Goal: Information Seeking & Learning: Understand process/instructions

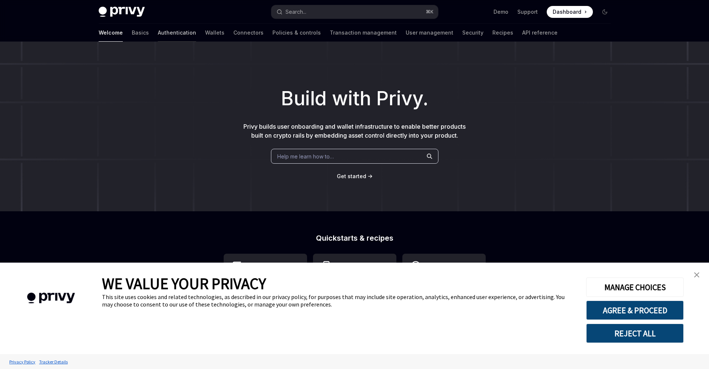
click at [158, 30] on link "Authentication" at bounding box center [177, 33] width 38 height 18
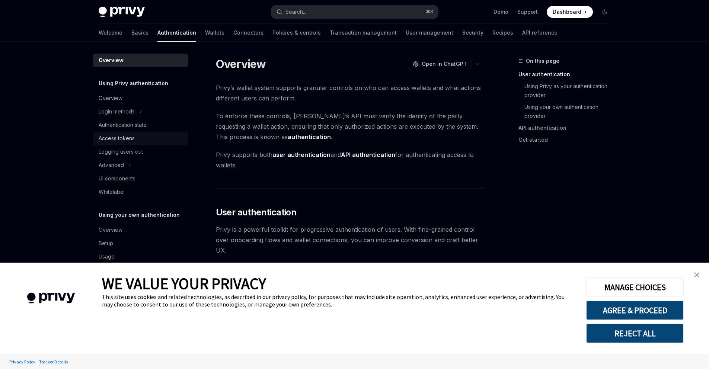
click at [134, 136] on div "Access tokens" at bounding box center [117, 138] width 36 height 9
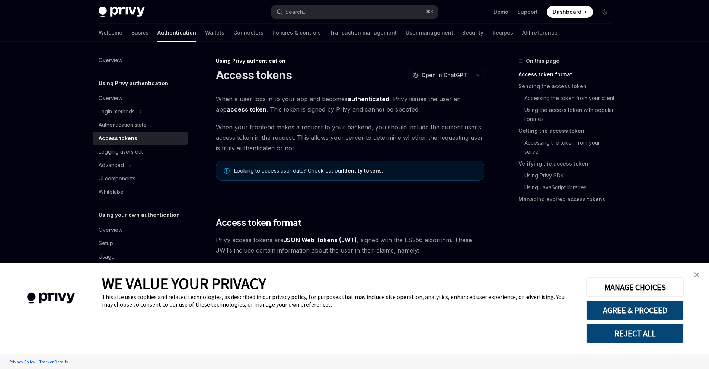
click at [701, 276] on link "close banner" at bounding box center [696, 274] width 15 height 15
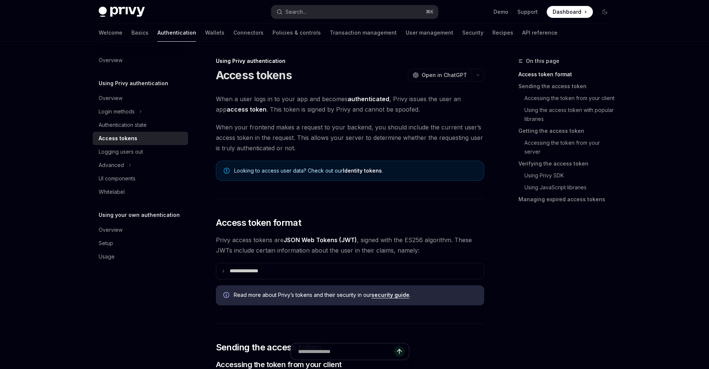
click at [396, 101] on span "When a user logs in to your app and becomes authenticated , Privy issues the us…" at bounding box center [350, 104] width 268 height 21
drag, startPoint x: 260, startPoint y: 112, endPoint x: 399, endPoint y: 107, distance: 138.5
click at [398, 107] on span "When a user logs in to your app and becomes authenticated , Privy issues the us…" at bounding box center [350, 104] width 268 height 21
click at [302, 124] on span "When your frontend makes a request to your backend, you should include the curr…" at bounding box center [350, 137] width 268 height 31
drag, startPoint x: 223, startPoint y: 129, endPoint x: 288, endPoint y: 118, distance: 65.8
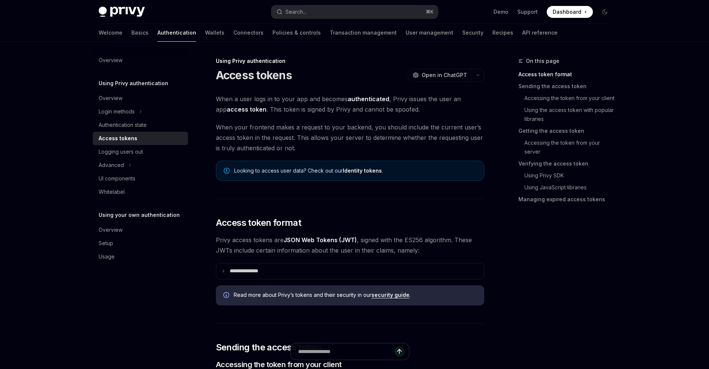
click at [223, 129] on span "When your frontend makes a request to your backend, you should include the curr…" at bounding box center [350, 137] width 268 height 31
drag, startPoint x: 372, startPoint y: 127, endPoint x: 467, endPoint y: 128, distance: 94.9
click at [467, 128] on span "When your frontend makes a request to your backend, you should include the curr…" at bounding box center [350, 137] width 268 height 31
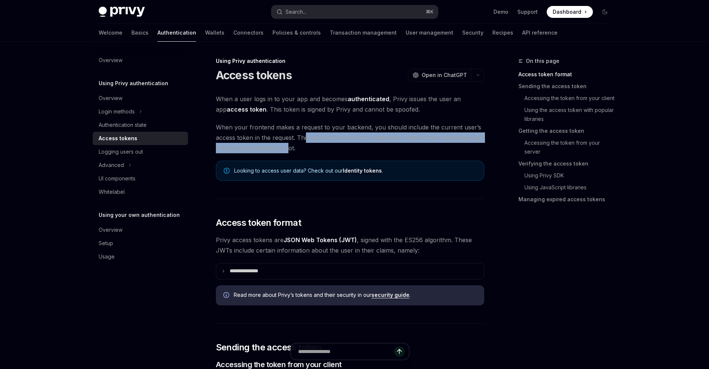
drag, startPoint x: 305, startPoint y: 137, endPoint x: 288, endPoint y: 150, distance: 21.2
click at [288, 150] on span "When your frontend makes a request to your backend, you should include the curr…" at bounding box center [350, 137] width 268 height 31
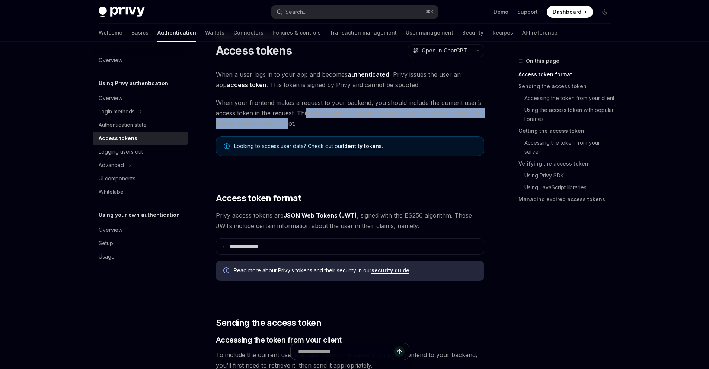
scroll to position [54, 0]
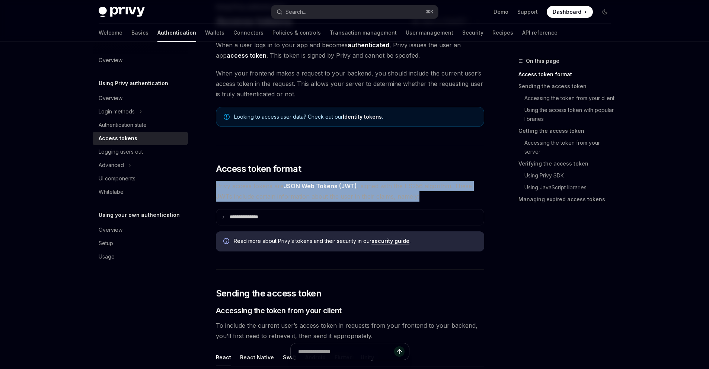
drag, startPoint x: 216, startPoint y: 185, endPoint x: 419, endPoint y: 201, distance: 203.8
click at [419, 201] on span "Privy access tokens are JSON Web Tokens (JWT) , signed with the ES256 algorithm…" at bounding box center [350, 191] width 268 height 21
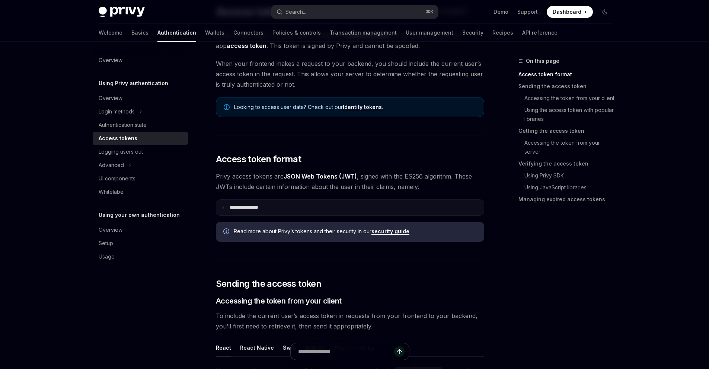
click at [230, 209] on p "**********" at bounding box center [250, 207] width 41 height 7
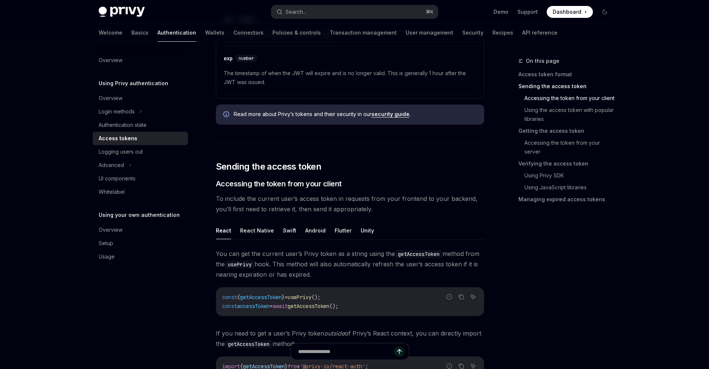
scroll to position [433, 0]
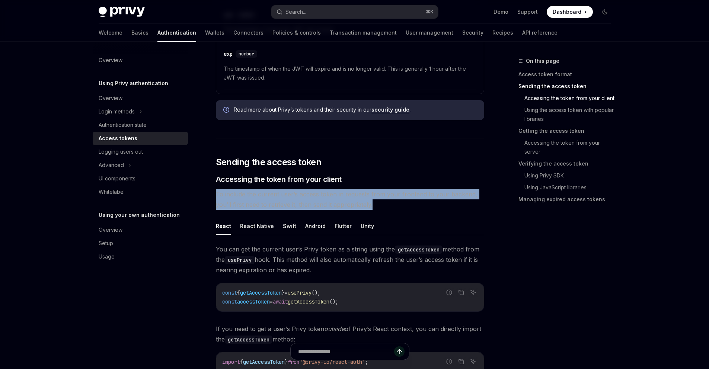
drag, startPoint x: 217, startPoint y: 192, endPoint x: 474, endPoint y: 202, distance: 257.3
click at [474, 202] on span "To include the current user’s access token in requests from your frontend to yo…" at bounding box center [350, 199] width 268 height 21
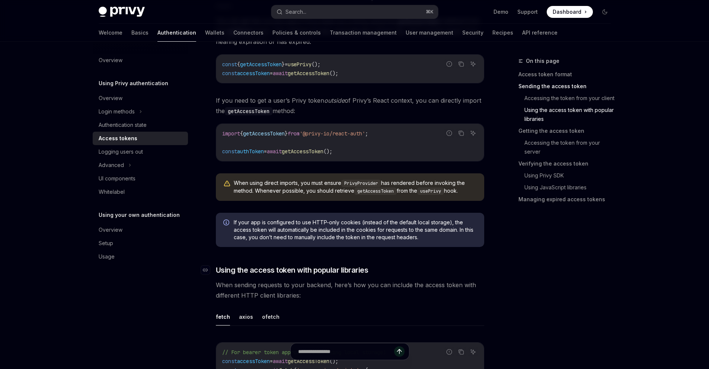
scroll to position [701, 0]
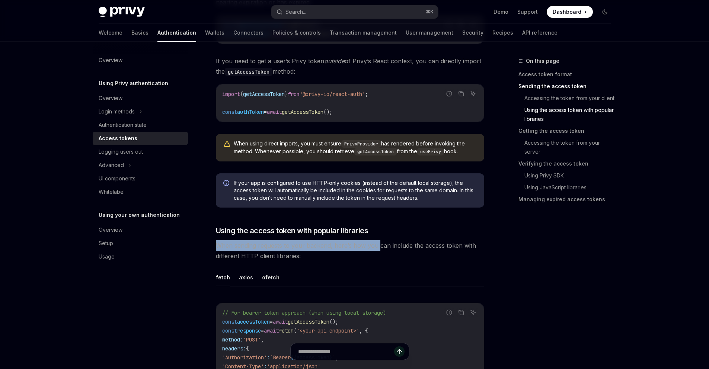
drag, startPoint x: 217, startPoint y: 246, endPoint x: 377, endPoint y: 244, distance: 160.4
click at [377, 244] on span "When sending requests to your backend, here’s how you can include the access to…" at bounding box center [350, 250] width 268 height 21
click at [551, 168] on link "Verifying the access token" at bounding box center [567, 164] width 98 height 12
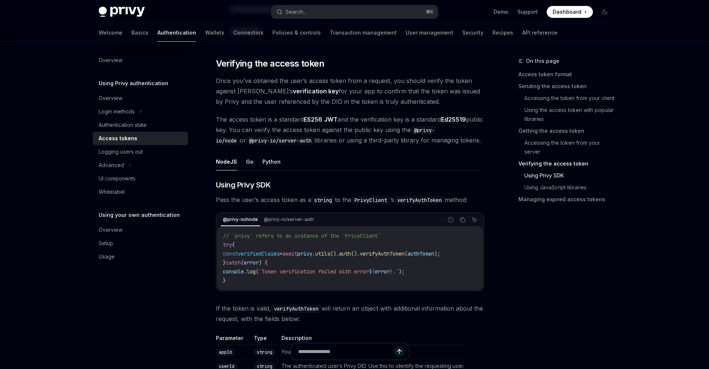
scroll to position [1301, 0]
drag, startPoint x: 264, startPoint y: 90, endPoint x: 280, endPoint y: 91, distance: 15.6
click at [293, 90] on strong "verification key" at bounding box center [316, 90] width 46 height 7
click at [308, 89] on span "Once you’ve obtained the user’s access token from a request, you should verify …" at bounding box center [350, 90] width 268 height 31
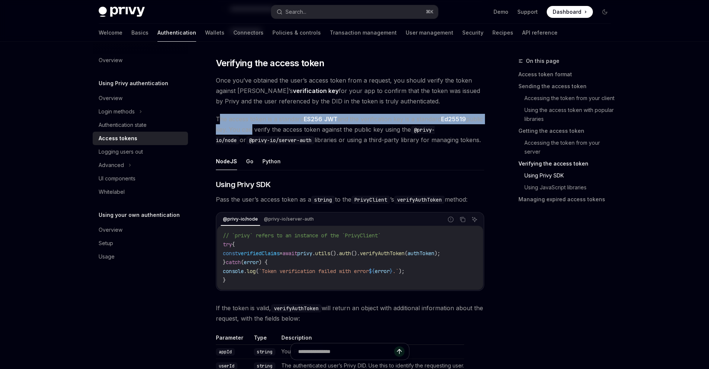
drag, startPoint x: 218, startPoint y: 118, endPoint x: 267, endPoint y: 127, distance: 49.5
click at [267, 127] on span "The access token is a standard ES256 JWT and the verification key is a standard…" at bounding box center [350, 129] width 268 height 31
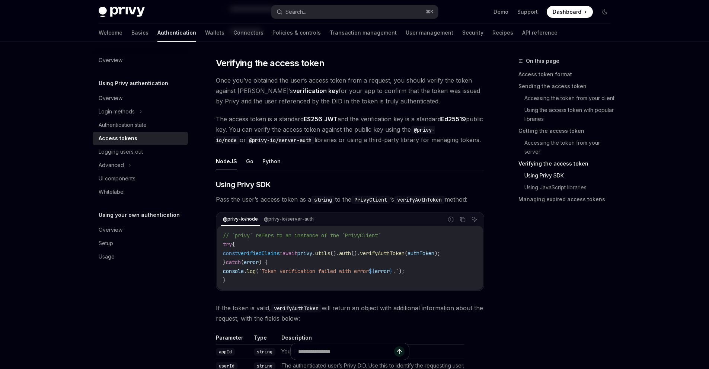
click at [306, 132] on span "The access token is a standard ES256 JWT and the verification key is a standard…" at bounding box center [350, 129] width 268 height 31
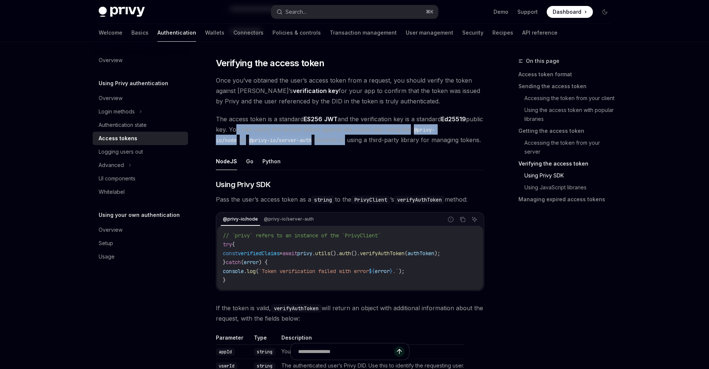
drag, startPoint x: 249, startPoint y: 128, endPoint x: 323, endPoint y: 141, distance: 75.2
click at [323, 141] on span "The access token is a standard ES256 JWT and the verification key is a standard…" at bounding box center [350, 129] width 268 height 31
click at [318, 137] on span "The access token is a standard ES256 JWT and the verification key is a standard…" at bounding box center [350, 129] width 268 height 31
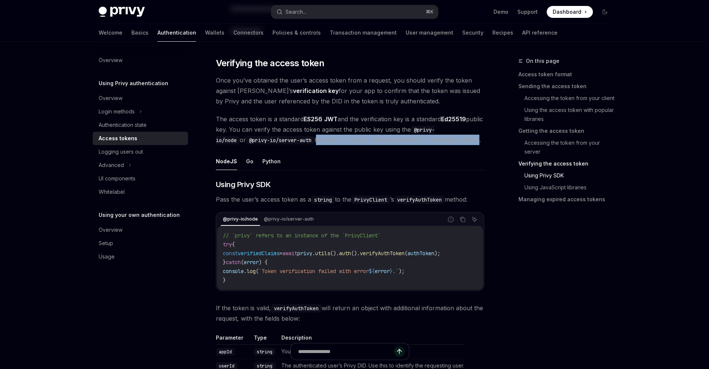
drag, startPoint x: 296, startPoint y: 141, endPoint x: 456, endPoint y: 142, distance: 160.4
click at [456, 142] on span "The access token is a standard ES256 JWT and the verification key is a standard…" at bounding box center [350, 129] width 268 height 31
click at [249, 160] on button "Go" at bounding box center [249, 161] width 7 height 17
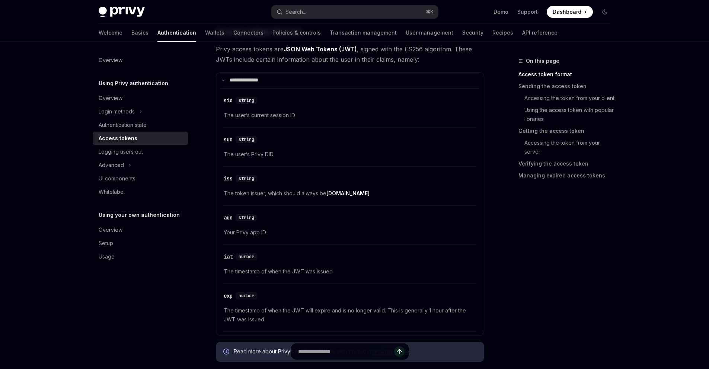
scroll to position [230, 0]
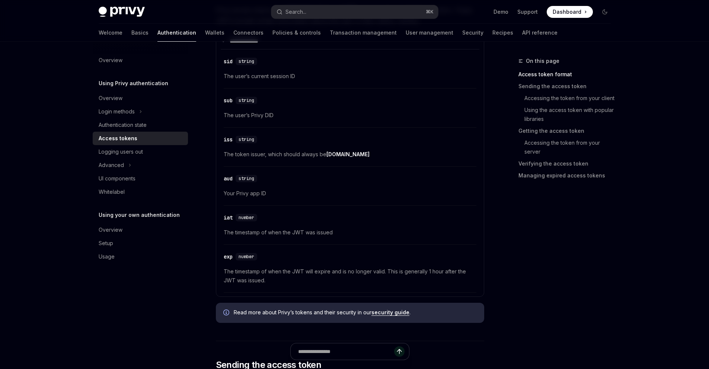
click at [357, 274] on span "The timestamp of when the JWT will expire and is no longer valid. This is gener…" at bounding box center [350, 276] width 253 height 18
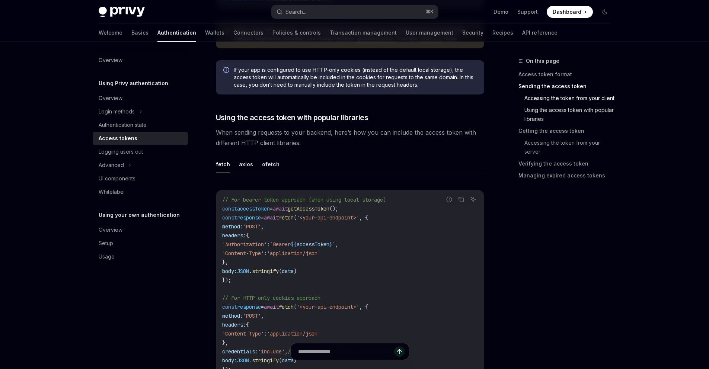
scroll to position [818, 0]
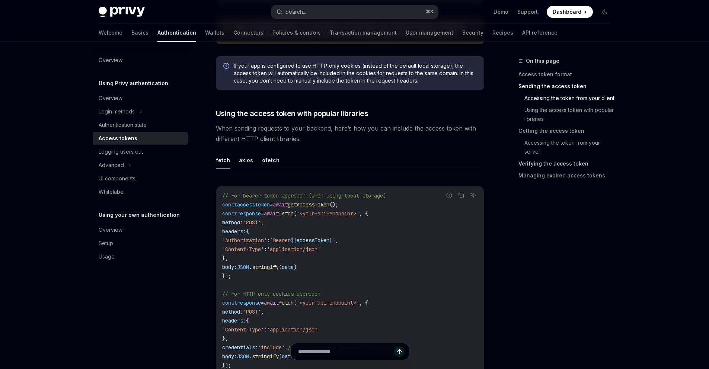
click at [552, 161] on link "Verifying the access token" at bounding box center [567, 164] width 98 height 12
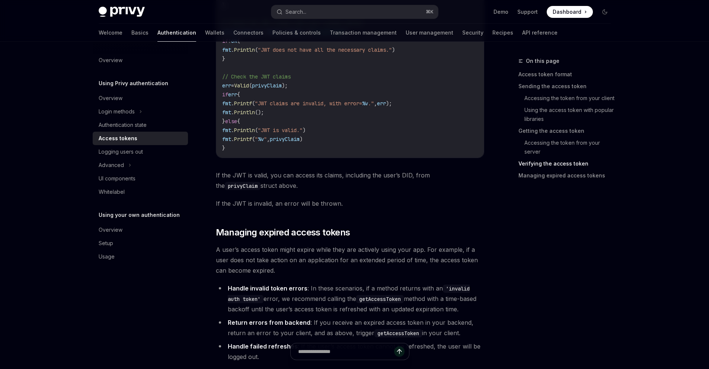
scroll to position [2086, 0]
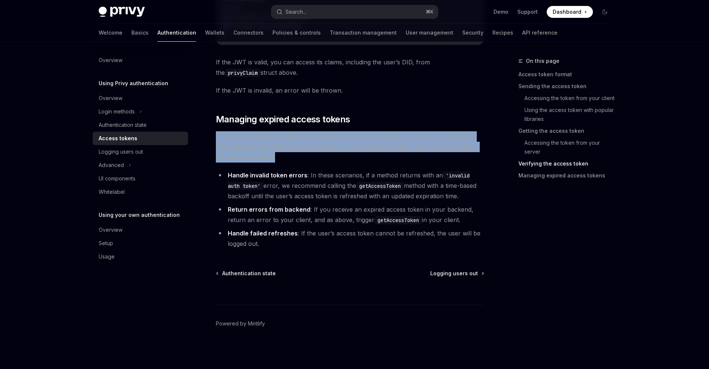
drag, startPoint x: 212, startPoint y: 135, endPoint x: 285, endPoint y: 156, distance: 76.3
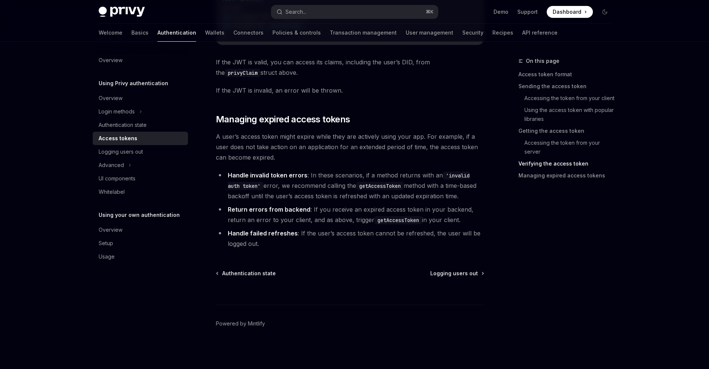
click at [428, 179] on li "Handle invalid token errors : In these scenarios, if a method returns with an '…" at bounding box center [350, 185] width 268 height 31
drag, startPoint x: 272, startPoint y: 185, endPoint x: 326, endPoint y: 190, distance: 54.9
click at [326, 190] on li "Handle invalid token errors : In these scenarios, if a method returns with an '…" at bounding box center [350, 185] width 268 height 31
click at [326, 192] on li "Handle invalid token errors : In these scenarios, if a method returns with an '…" at bounding box center [350, 185] width 268 height 31
drag, startPoint x: 316, startPoint y: 187, endPoint x: 358, endPoint y: 188, distance: 41.3
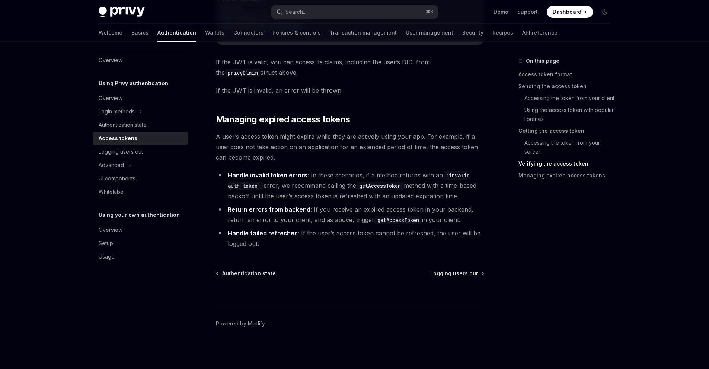
click at [347, 187] on li "Handle invalid token errors : In these scenarios, if a method returns with an '…" at bounding box center [350, 185] width 268 height 31
click at [422, 191] on li "Handle invalid token errors : In these scenarios, if a method returns with an '…" at bounding box center [350, 185] width 268 height 31
drag, startPoint x: 398, startPoint y: 186, endPoint x: 476, endPoint y: 187, distance: 78.5
click at [476, 187] on li "Handle invalid token errors : In these scenarios, if a method returns with an '…" at bounding box center [350, 185] width 268 height 31
drag, startPoint x: 234, startPoint y: 196, endPoint x: 342, endPoint y: 200, distance: 108.3
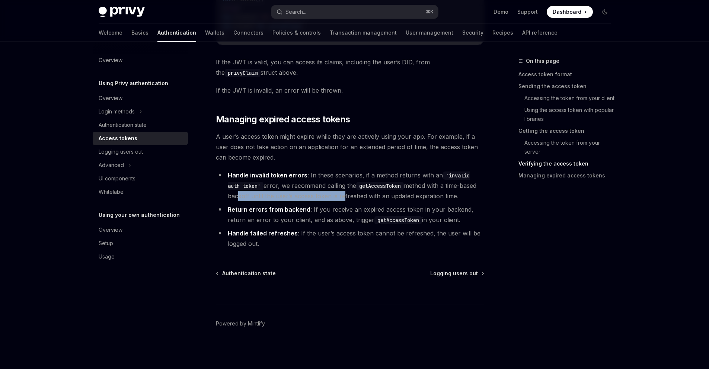
click at [340, 200] on li "Handle invalid token errors : In these scenarios, if a method returns with an '…" at bounding box center [350, 185] width 268 height 31
click at [324, 216] on li "Return errors from backend : If you receive an expired access token in your bac…" at bounding box center [350, 214] width 268 height 21
drag, startPoint x: 309, startPoint y: 209, endPoint x: 437, endPoint y: 221, distance: 128.5
click at [425, 220] on li "Return errors from backend : If you receive an expired access token in your bac…" at bounding box center [350, 214] width 268 height 21
drag, startPoint x: 299, startPoint y: 235, endPoint x: 294, endPoint y: 233, distance: 6.1
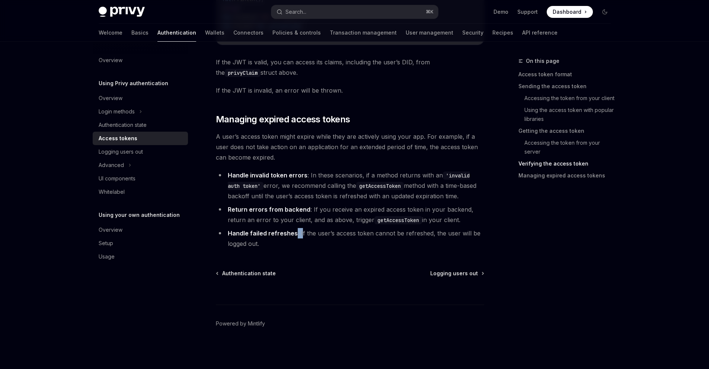
click at [294, 233] on li "Handle failed refreshes : If the user’s access token cannot be refreshed, the u…" at bounding box center [350, 238] width 268 height 21
click at [304, 236] on li "Handle failed refreshes : If the user’s access token cannot be refreshed, the u…" at bounding box center [350, 238] width 268 height 21
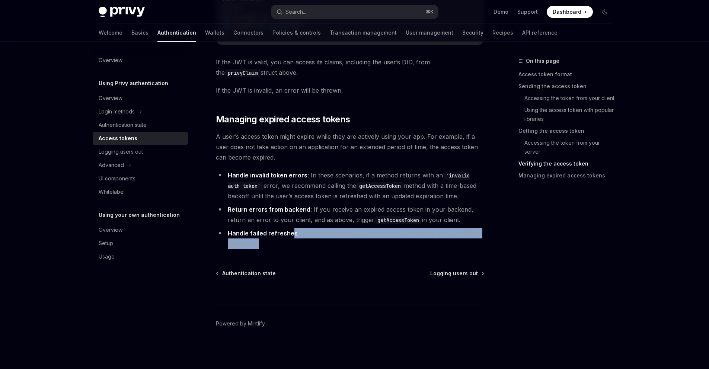
drag, startPoint x: 291, startPoint y: 235, endPoint x: 379, endPoint y: 238, distance: 88.6
click at [371, 239] on li "Handle failed refreshes : If the user’s access token cannot be refreshed, the u…" at bounding box center [350, 238] width 268 height 21
click at [410, 236] on li "Handle failed refreshes : If the user’s access token cannot be refreshed, the u…" at bounding box center [350, 238] width 268 height 21
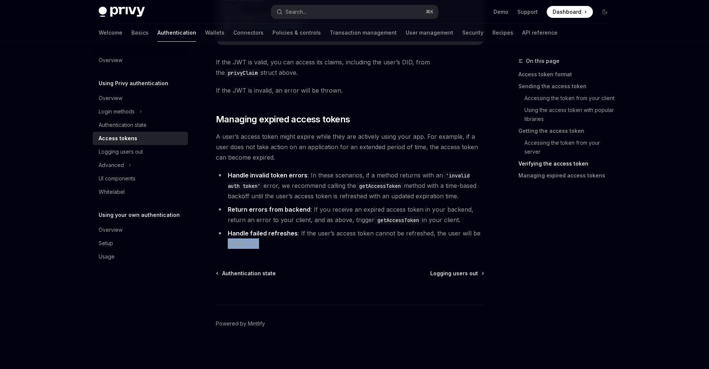
drag, startPoint x: 260, startPoint y: 246, endPoint x: 331, endPoint y: 233, distance: 71.5
drag, startPoint x: 302, startPoint y: 234, endPoint x: 329, endPoint y: 237, distance: 27.7
click at [329, 237] on li "Handle failed refreshes : If the user’s access token cannot be refreshed, the u…" at bounding box center [350, 238] width 268 height 21
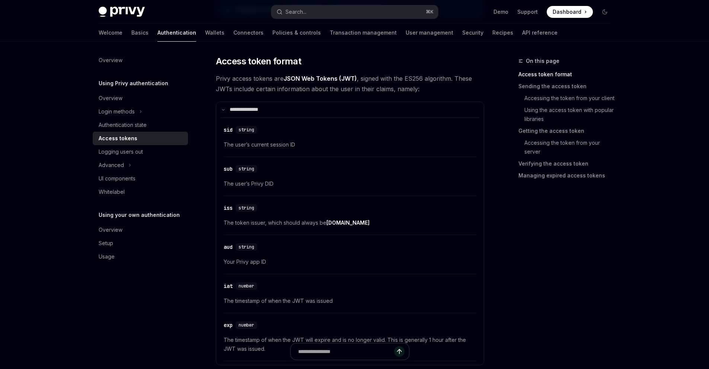
scroll to position [171, 0]
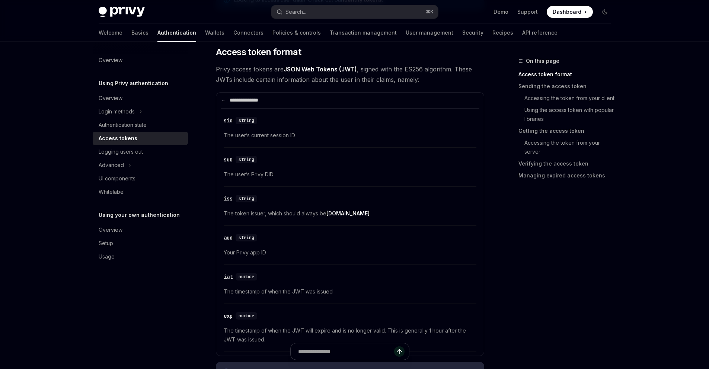
click at [279, 137] on span "The user’s current session ID" at bounding box center [350, 135] width 253 height 9
click at [286, 137] on span "The user’s current session ID" at bounding box center [350, 135] width 253 height 9
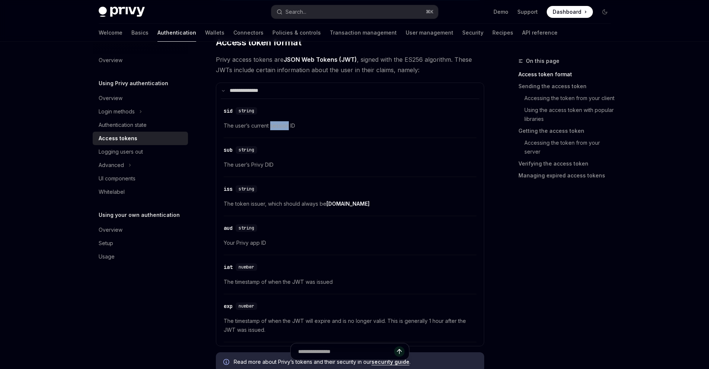
scroll to position [214, 0]
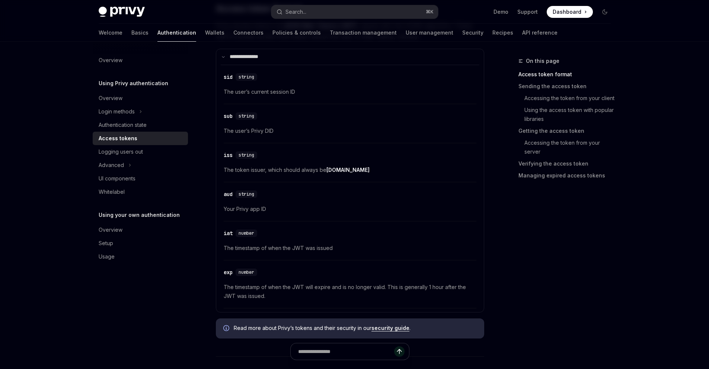
click at [260, 130] on span "The user’s Privy DID" at bounding box center [350, 130] width 253 height 9
click at [287, 172] on span "The token issuer, which should always be [DOMAIN_NAME]" at bounding box center [350, 170] width 253 height 9
click at [323, 169] on span "The token issuer, which should always be [DOMAIN_NAME]" at bounding box center [350, 170] width 253 height 9
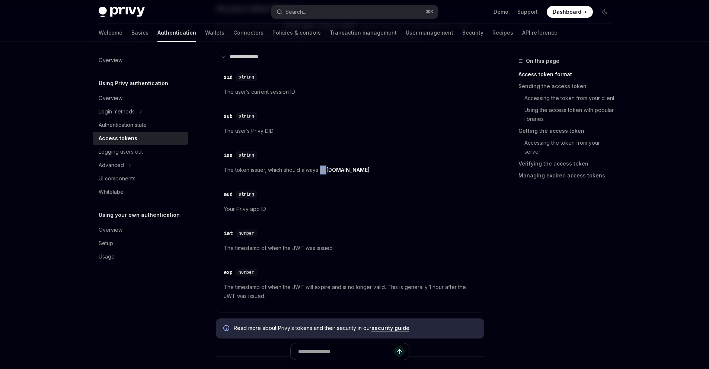
click at [323, 169] on span "The token issuer, which should always be [DOMAIN_NAME]" at bounding box center [350, 170] width 253 height 9
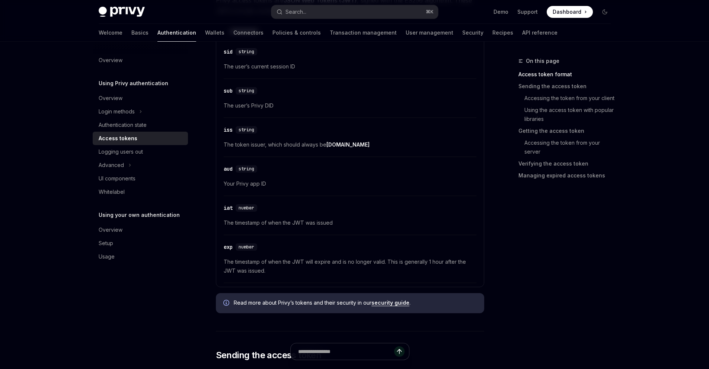
click at [245, 186] on span "Your Privy app ID" at bounding box center [350, 183] width 253 height 9
click at [258, 183] on span "Your Privy app ID" at bounding box center [350, 183] width 253 height 9
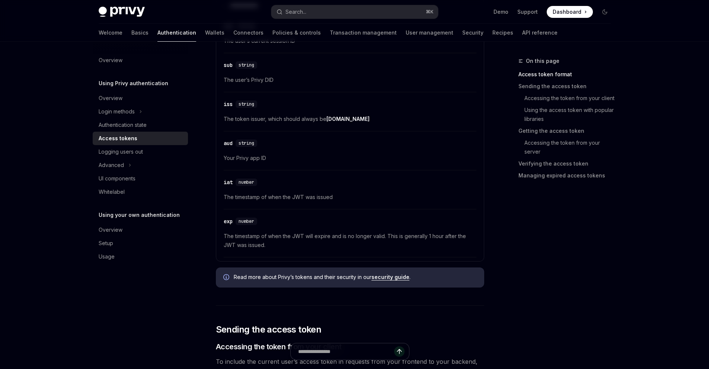
click at [239, 194] on span "The timestamp of when the JWT was issued" at bounding box center [350, 197] width 253 height 9
click at [275, 201] on span "The timestamp of when the JWT was issued" at bounding box center [350, 197] width 253 height 9
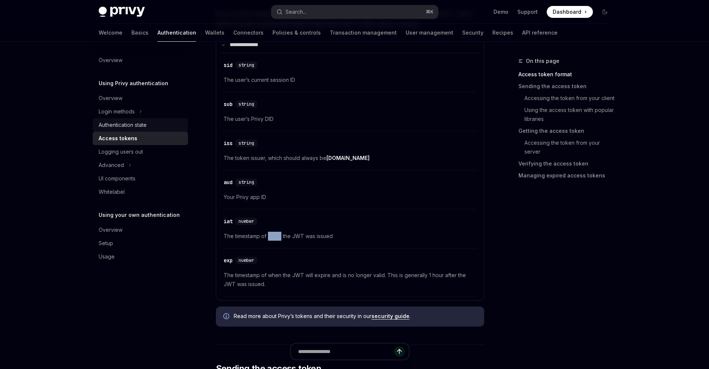
click at [137, 128] on div "Authentication state" at bounding box center [123, 125] width 48 height 9
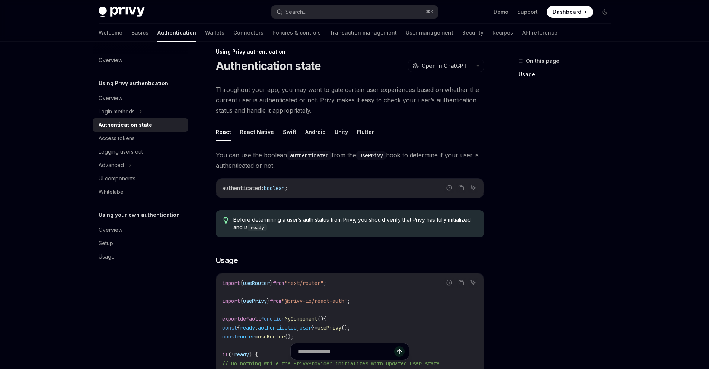
scroll to position [19, 0]
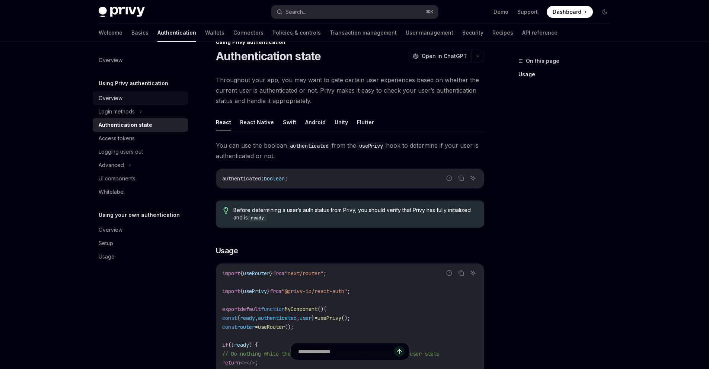
click at [115, 97] on div "Overview" at bounding box center [111, 98] width 24 height 9
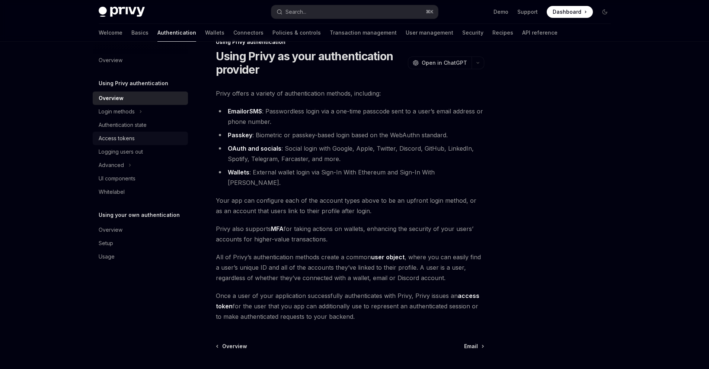
click at [122, 137] on div "Access tokens" at bounding box center [117, 138] width 36 height 9
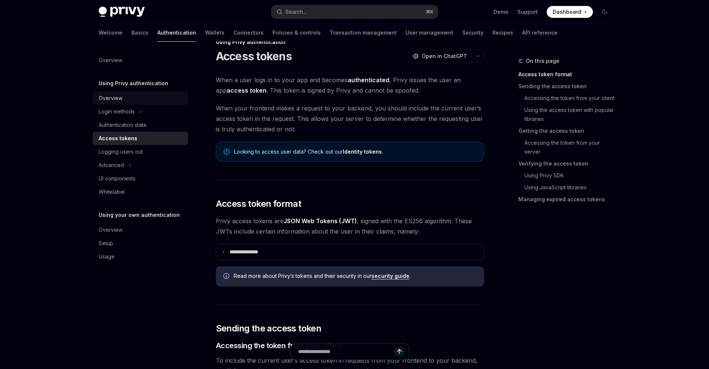
click at [116, 95] on div "Overview" at bounding box center [111, 98] width 24 height 9
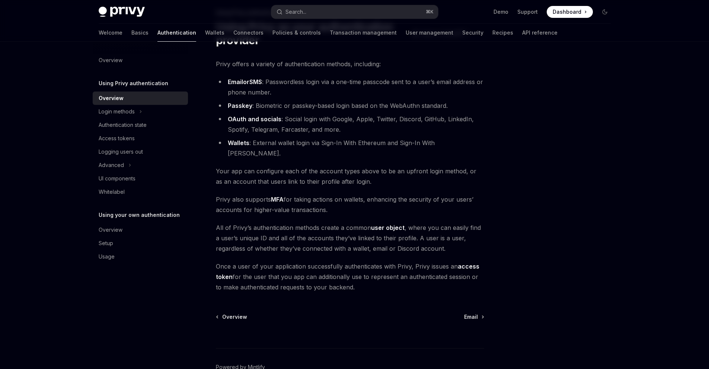
scroll to position [77, 0]
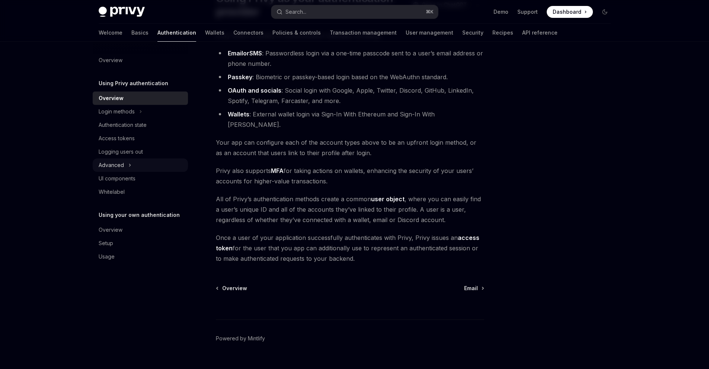
click at [121, 166] on div "Advanced" at bounding box center [111, 165] width 25 height 9
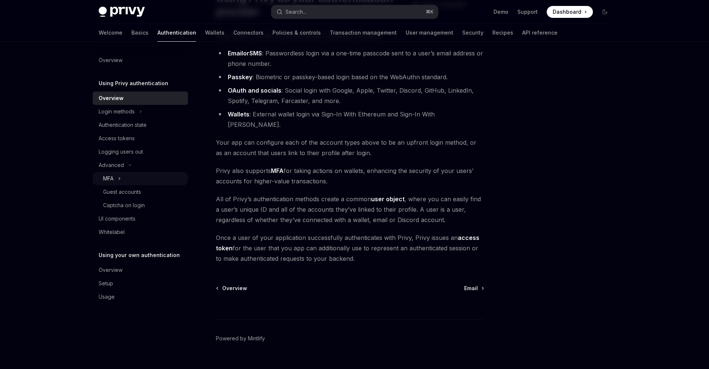
click at [122, 178] on div "MFA" at bounding box center [140, 178] width 95 height 13
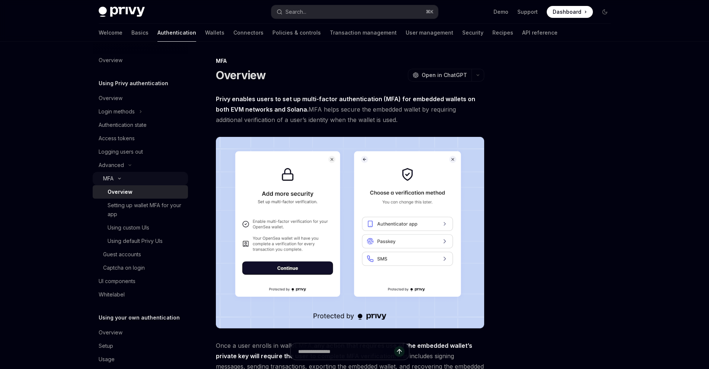
click at [122, 178] on icon at bounding box center [119, 178] width 9 height 3
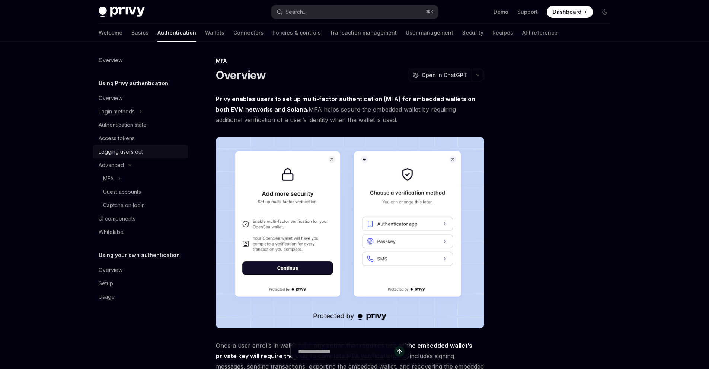
click at [125, 147] on div "Logging users out" at bounding box center [121, 151] width 44 height 9
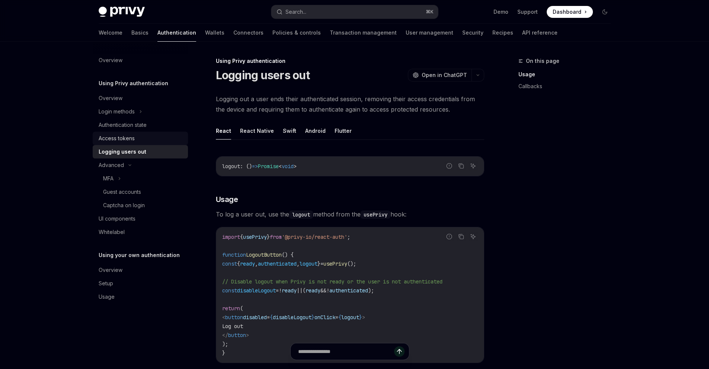
click at [125, 137] on div "Access tokens" at bounding box center [117, 138] width 36 height 9
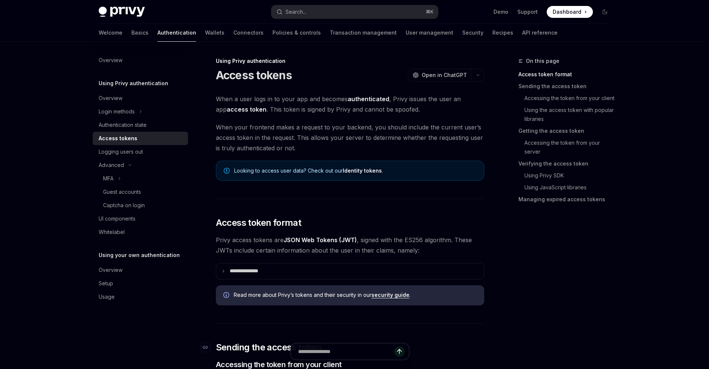
scroll to position [129, 0]
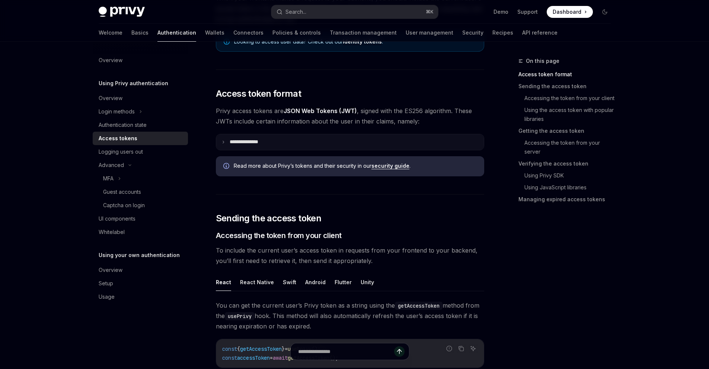
click at [230, 139] on p "**********" at bounding box center [250, 142] width 41 height 7
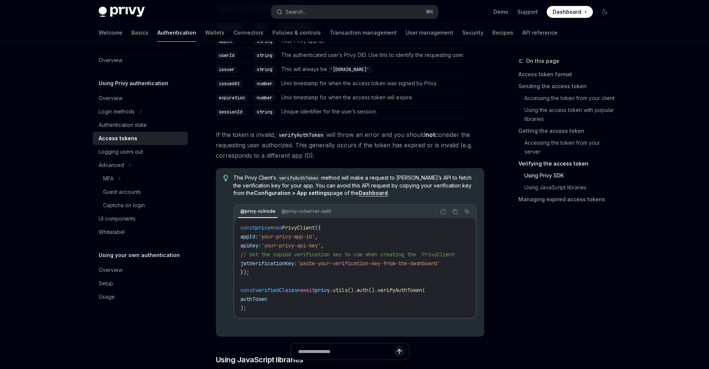
scroll to position [1522, 0]
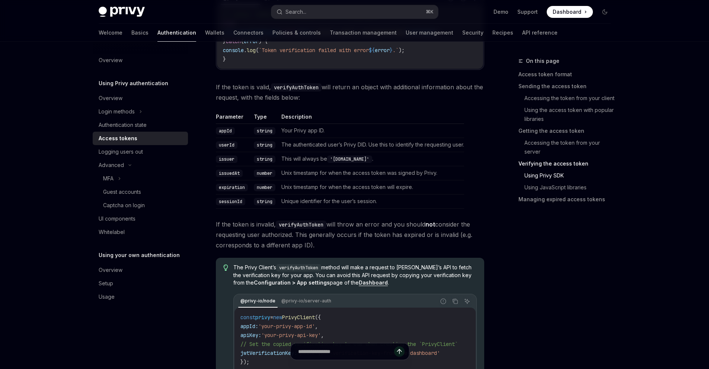
click at [568, 164] on link "Verifying the access token" at bounding box center [567, 164] width 98 height 12
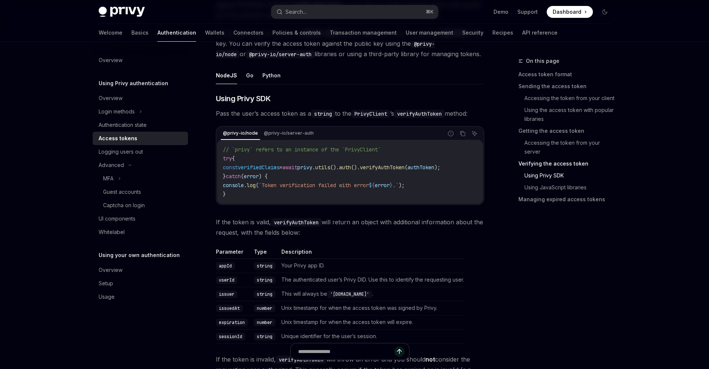
scroll to position [1463, 0]
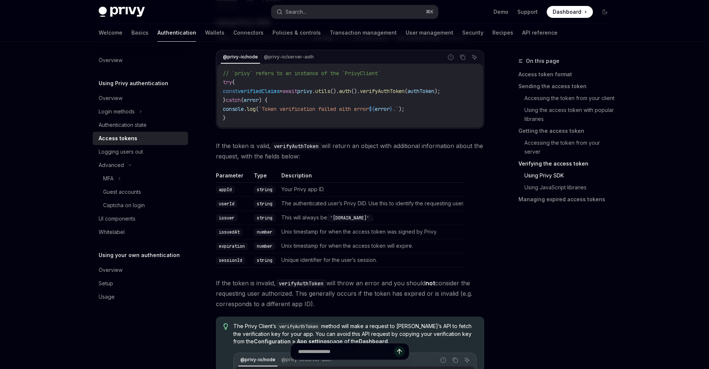
click at [272, 160] on span "If the token is valid, verifyAuthToken will return an object with additional in…" at bounding box center [350, 151] width 268 height 21
click at [224, 190] on code "appId" at bounding box center [225, 189] width 19 height 7
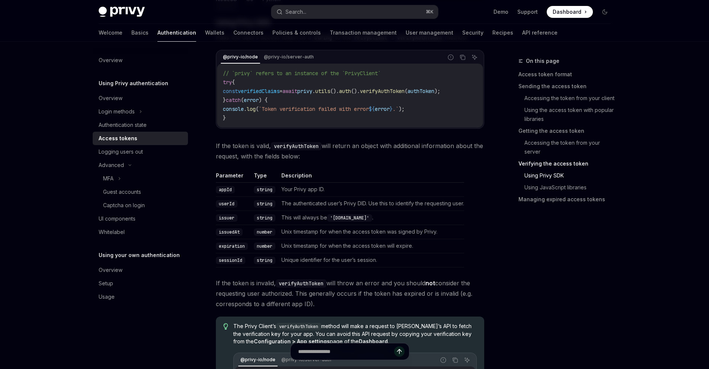
click at [316, 193] on td "Your Privy app ID." at bounding box center [371, 189] width 186 height 14
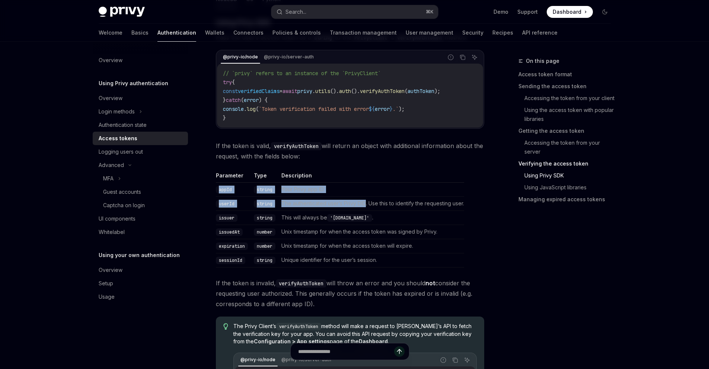
drag, startPoint x: 217, startPoint y: 194, endPoint x: 359, endPoint y: 229, distance: 146.4
click at [366, 210] on tbody "appId string Your Privy app ID. userId string The authenticated user’s Privy DI…" at bounding box center [340, 224] width 248 height 85
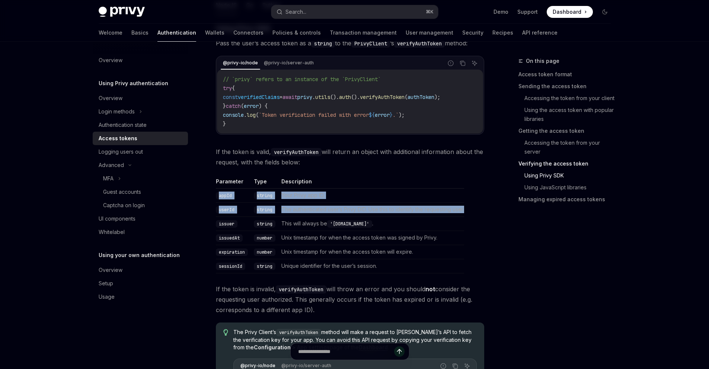
scroll to position [1462, 0]
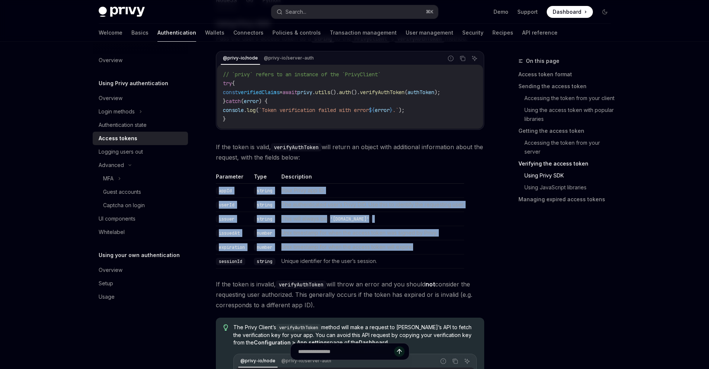
drag, startPoint x: 228, startPoint y: 199, endPoint x: 404, endPoint y: 256, distance: 185.0
click at [404, 256] on tbody "appId string Your Privy app ID. userId string The authenticated user’s Privy DI…" at bounding box center [340, 225] width 248 height 85
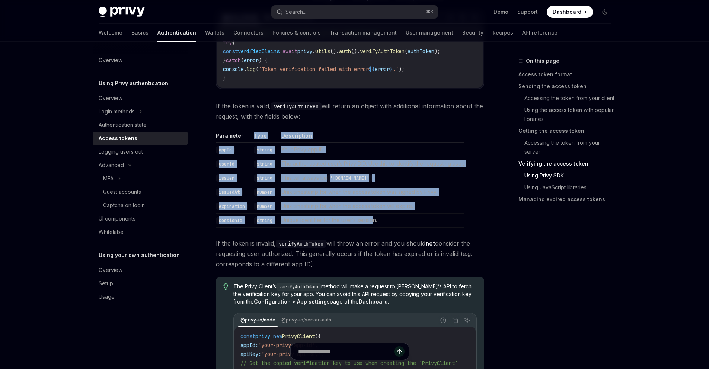
drag, startPoint x: 375, startPoint y: 222, endPoint x: 215, endPoint y: 142, distance: 179.5
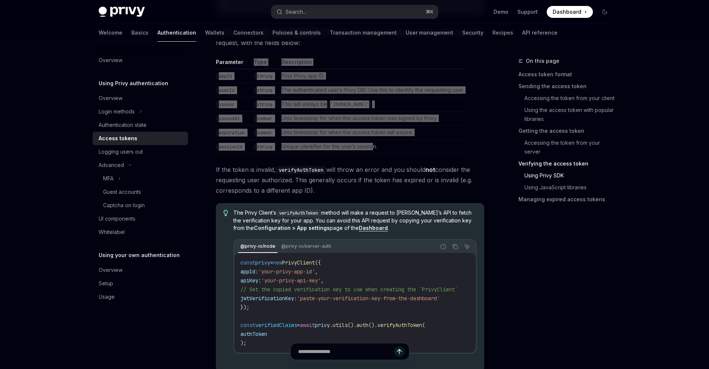
type textarea "*"
